Goal: Check status: Check status

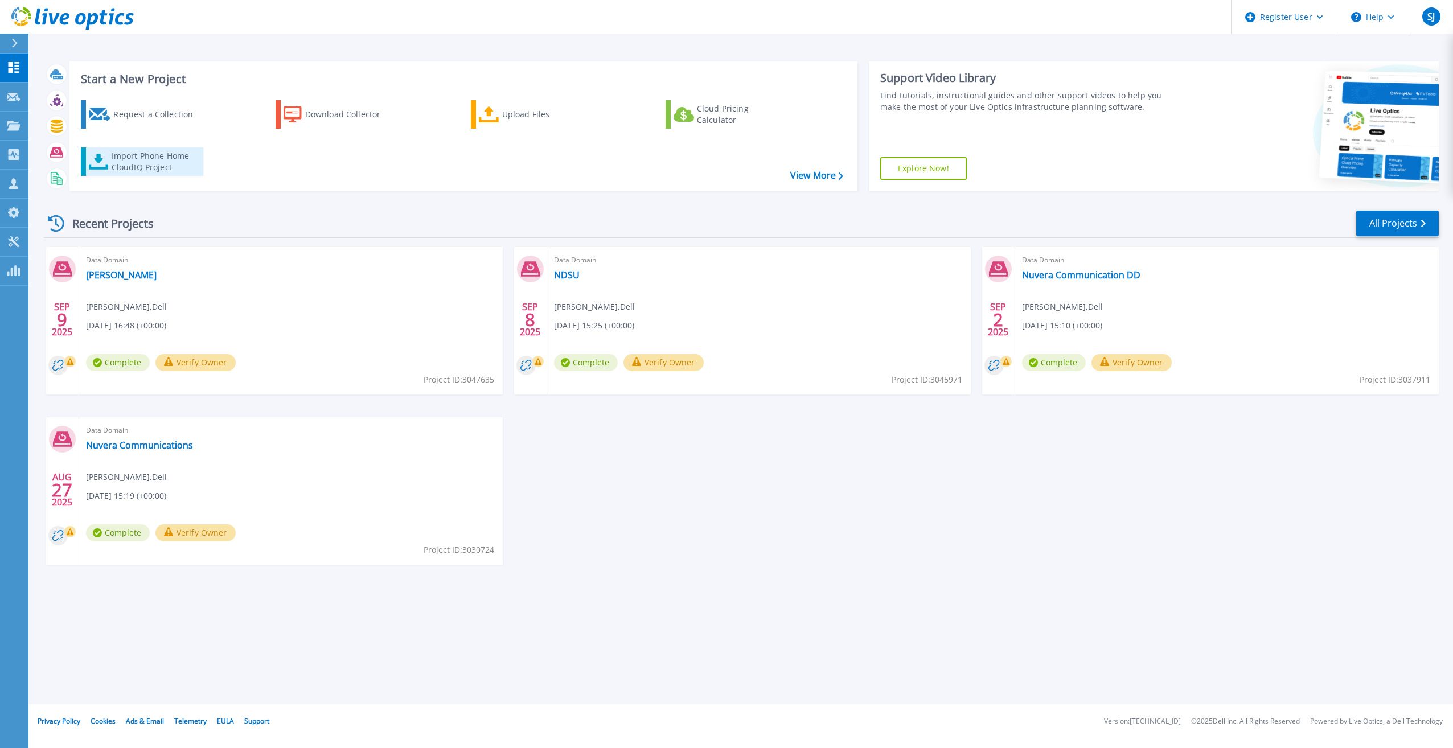
click at [144, 157] on div "Import Phone Home CloudIQ Project" at bounding box center [156, 161] width 89 height 23
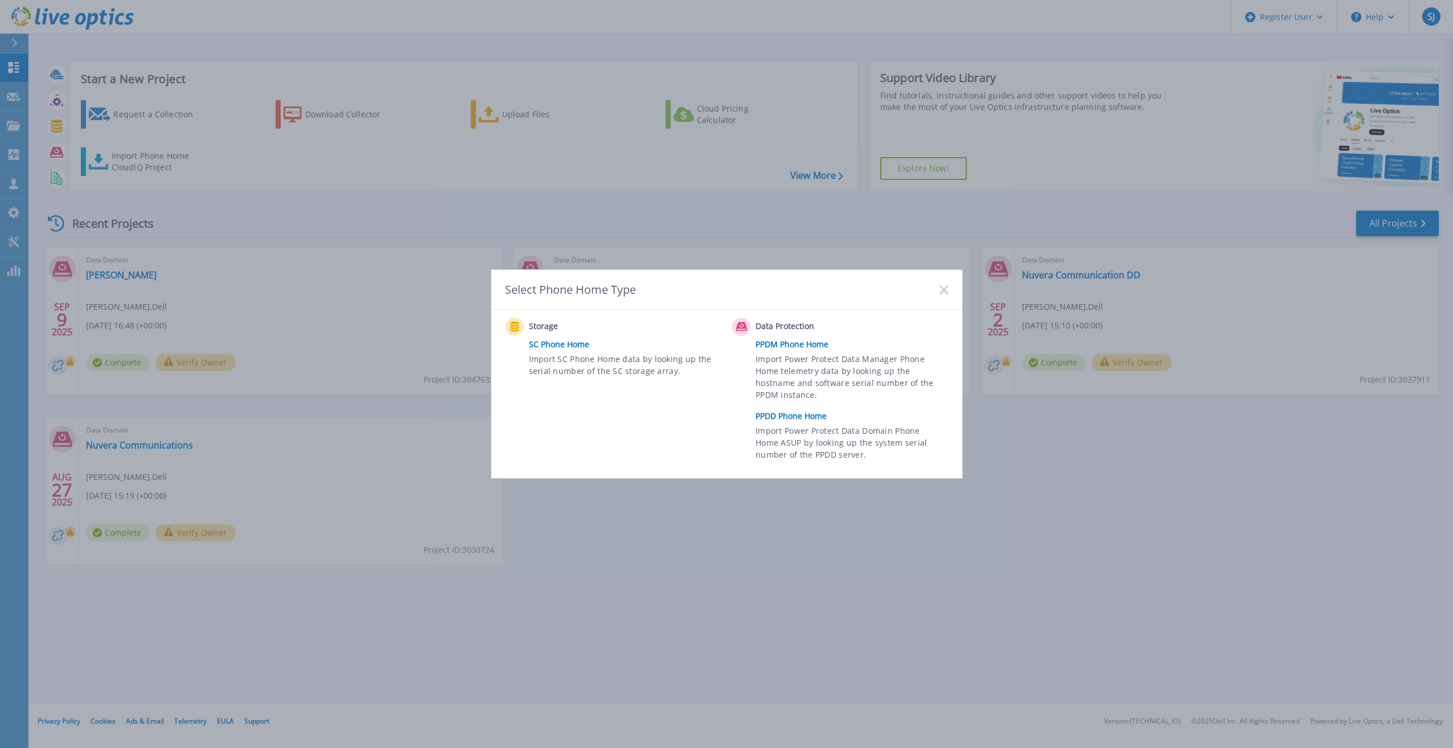
click at [788, 419] on link "PPDD Phone Home" at bounding box center [854, 416] width 198 height 17
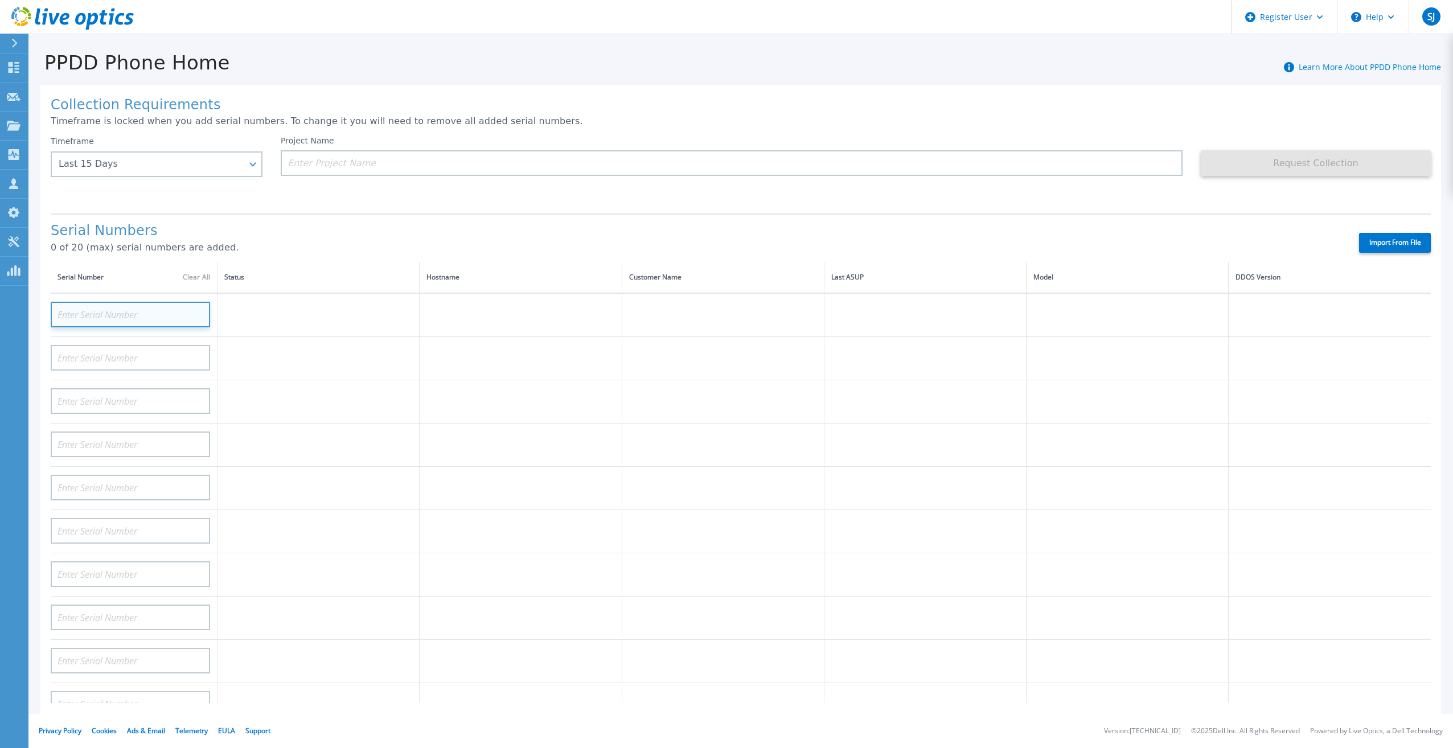
paste input "APX00225210634"
type input "APX00225210634"
click at [524, 423] on td at bounding box center [520, 444] width 202 height 43
